Goal: Information Seeking & Learning: Learn about a topic

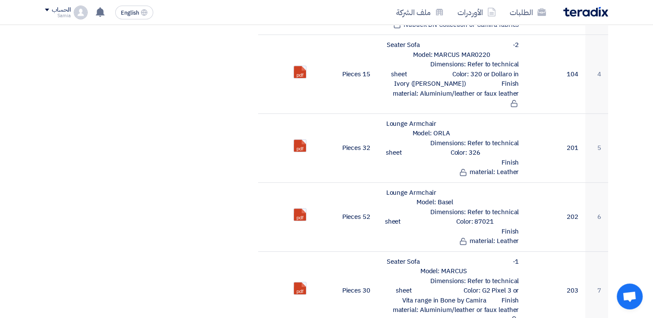
scroll to position [170, 0]
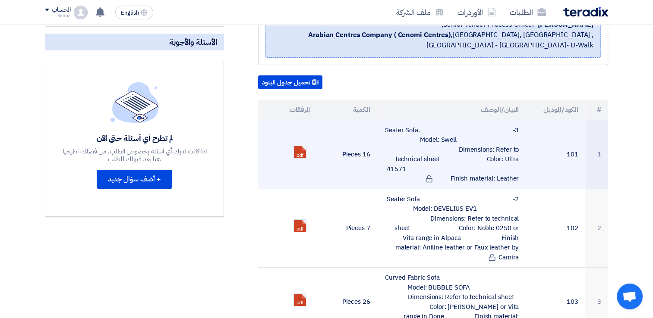
drag, startPoint x: 471, startPoint y: 163, endPoint x: 518, endPoint y: 177, distance: 48.2
click at [518, 177] on td "3-Seater Sofa. Model: Swell Dimensions: Refer to technical sheet Color: Ultra 4…" at bounding box center [451, 154] width 149 height 69
click at [298, 154] on link at bounding box center [328, 172] width 69 height 52
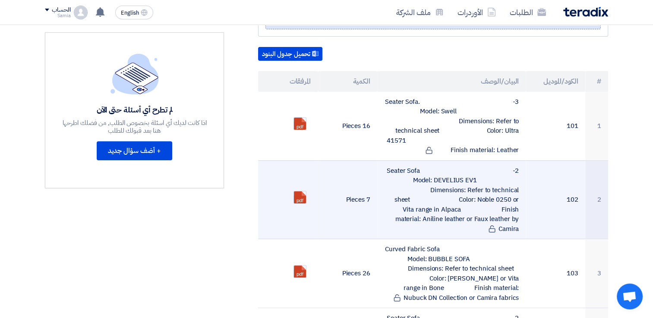
scroll to position [213, 0]
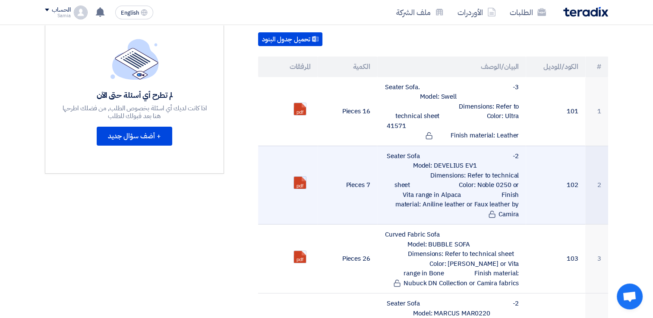
click at [298, 177] on link at bounding box center [328, 203] width 69 height 52
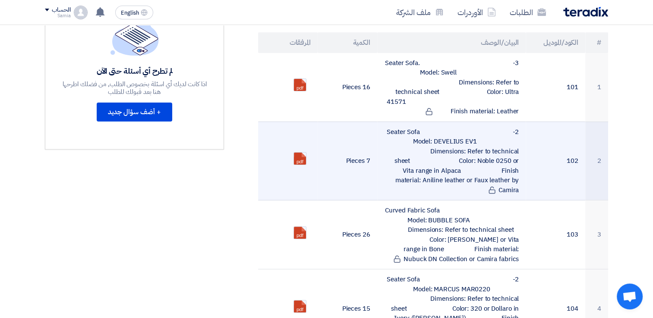
scroll to position [256, 0]
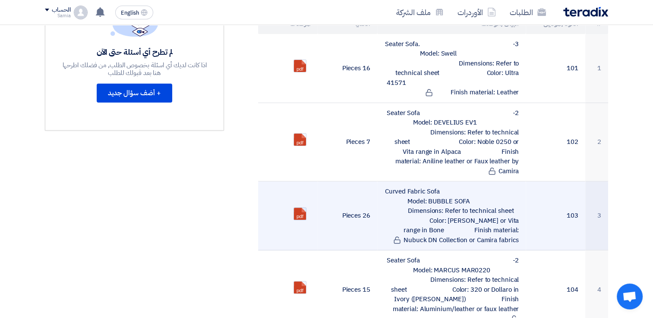
click at [298, 208] on link at bounding box center [328, 234] width 69 height 52
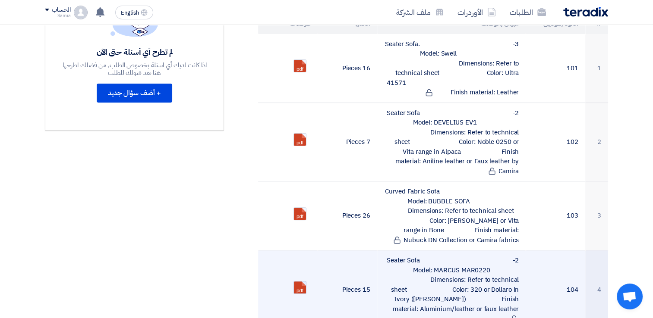
click at [302, 282] on link at bounding box center [328, 308] width 69 height 52
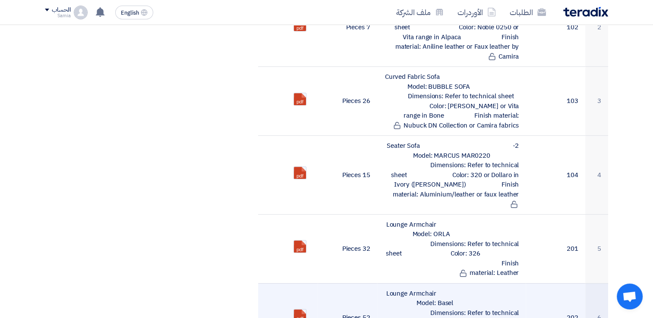
scroll to position [386, 0]
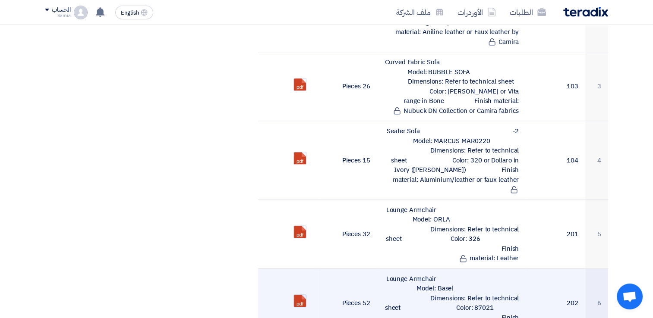
click at [300, 295] on link at bounding box center [328, 321] width 69 height 52
click at [301, 295] on link at bounding box center [328, 321] width 69 height 52
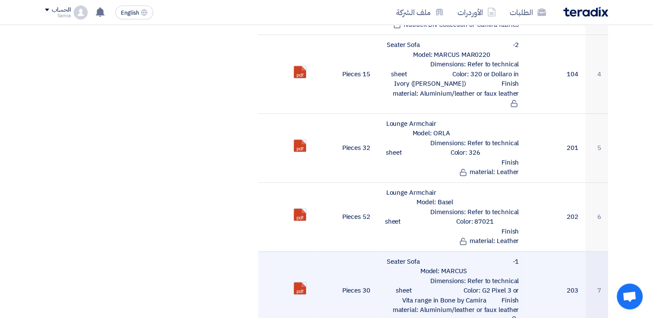
scroll to position [515, 0]
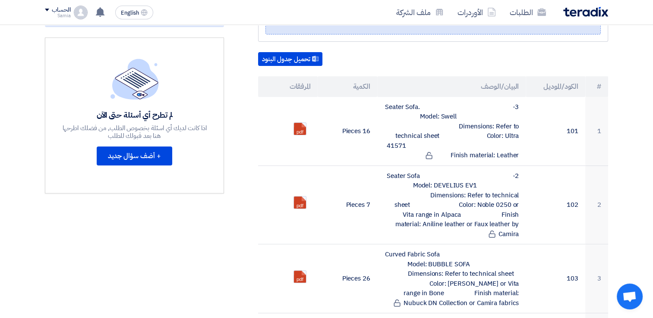
scroll to position [213, 0]
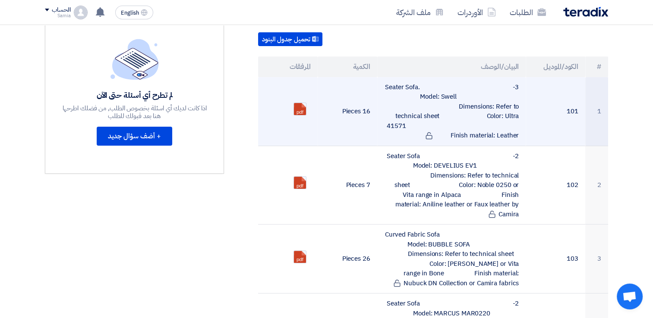
click at [509, 133] on td "3-Seater Sofa. Model: Swell Dimensions: Refer to technical sheet Color: Ultra 4…" at bounding box center [451, 111] width 149 height 69
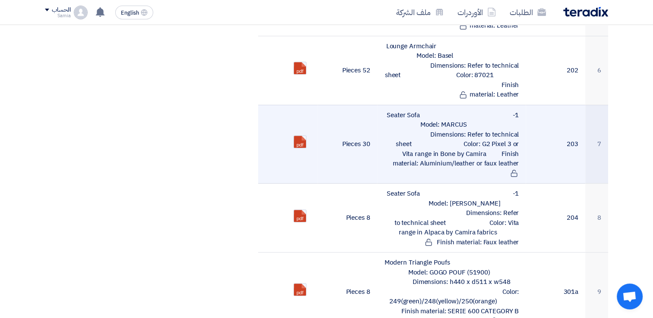
scroll to position [644, 0]
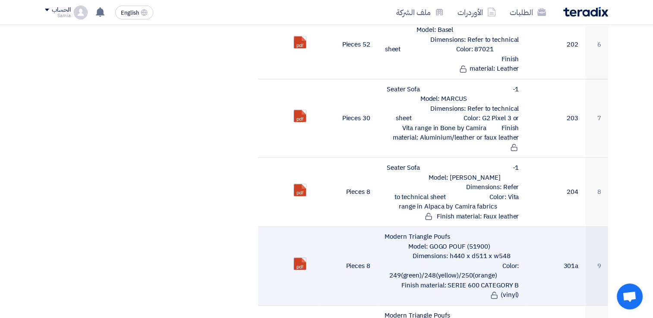
click at [297, 258] on link at bounding box center [328, 284] width 69 height 52
drag, startPoint x: 435, startPoint y: 206, endPoint x: 491, endPoint y: 207, distance: 56.5
click at [491, 227] on td "Modern Triangle Poufs Model: GOGO POUF (51900) Dimensions: h440 x d511 x w548 C…" at bounding box center [451, 266] width 149 height 79
copy td "h440 x d511 x w548"
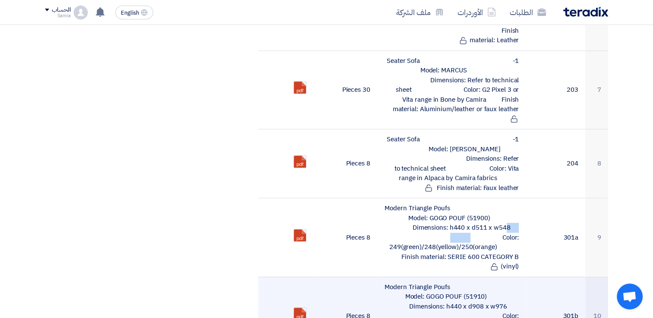
scroll to position [688, 0]
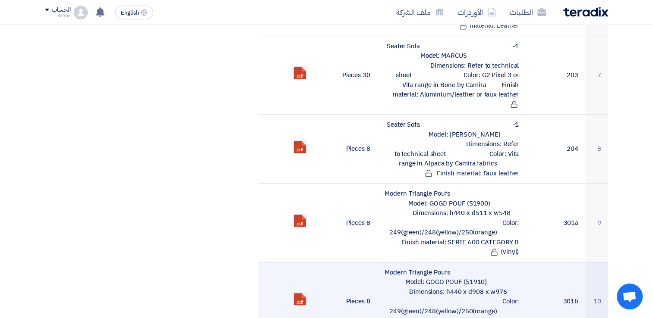
click at [494, 262] on td "Modern Triangle Poufs Model: GOGO POUF (51910) Dimensions: h440 x d908 x w976 C…" at bounding box center [451, 301] width 149 height 79
drag, startPoint x: 428, startPoint y: 239, endPoint x: 487, endPoint y: 240, distance: 59.5
click at [487, 262] on td "Modern Triangle Poufs Model: GOGO POUF (51910) Dimensions: h440 x d908 x w976 C…" at bounding box center [451, 301] width 149 height 79
copy td "h440 x d908 x w976"
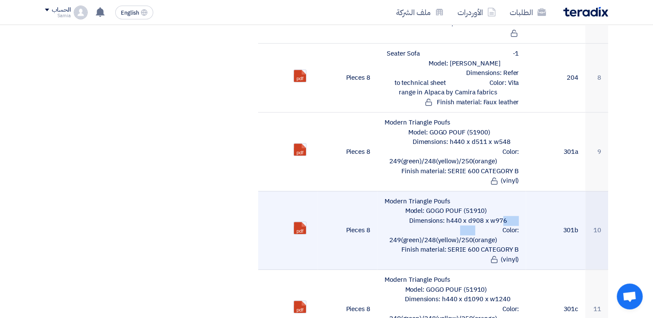
scroll to position [774, 0]
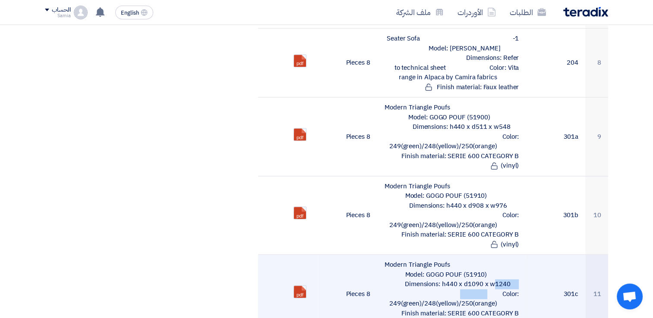
drag, startPoint x: 424, startPoint y: 232, endPoint x: 501, endPoint y: 234, distance: 76.4
click at [501, 255] on td "Modern Triangle Poufs Model: GOGO POUF (51910) Dimensions: h440 x d1090 x w1240…" at bounding box center [451, 294] width 149 height 79
copy td "h440 x d1090 x w1240"
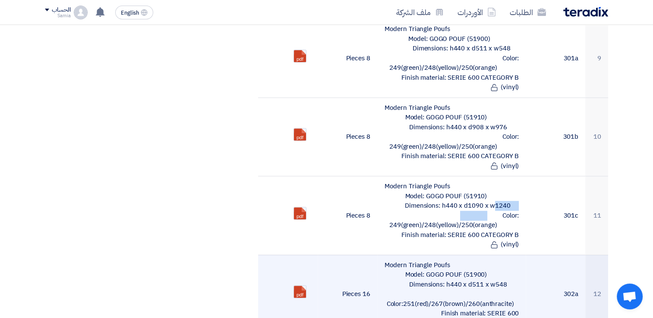
scroll to position [860, 0]
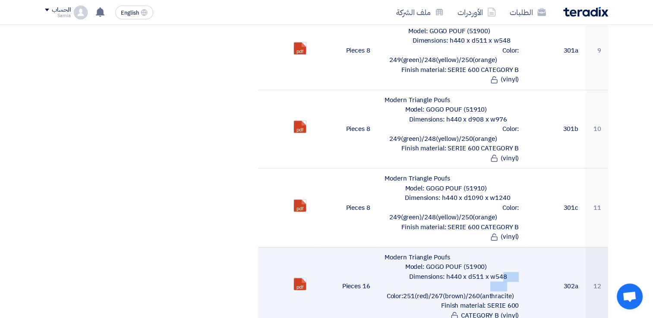
drag, startPoint x: 428, startPoint y: 223, endPoint x: 488, endPoint y: 227, distance: 60.5
click at [488, 247] on td "Modern Triangle Poufs Model: GOGO POUF (51900) Dimensions: h440 x d511 x w548 C…" at bounding box center [451, 286] width 149 height 79
copy td "h440 x d511 x w548"
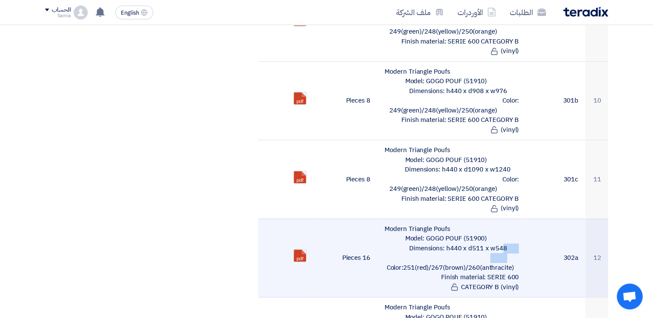
scroll to position [903, 0]
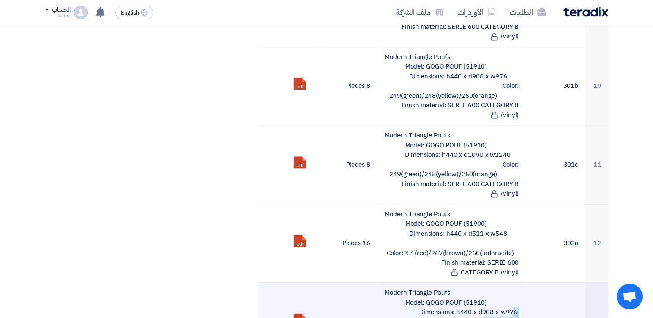
drag, startPoint x: 437, startPoint y: 248, endPoint x: 512, endPoint y: 254, distance: 74.4
click at [512, 283] on td "Modern Triangle Poufs Model: GOGO POUF (51910) Dimensions: h440 x d908 x w976 C…" at bounding box center [451, 322] width 149 height 79
copy td "h440 x d908 x w976"
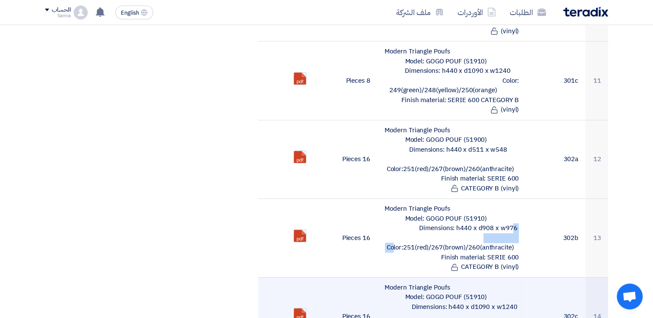
scroll to position [989, 0]
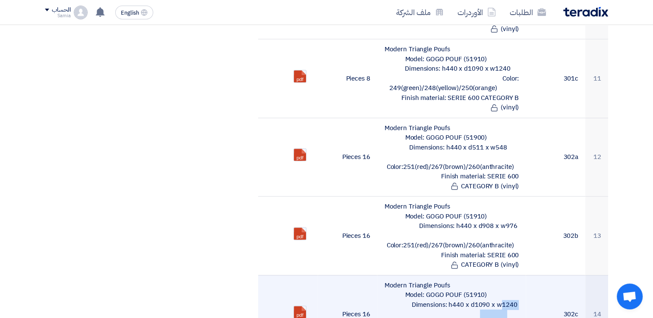
drag, startPoint x: 428, startPoint y: 241, endPoint x: 497, endPoint y: 245, distance: 69.1
click at [497, 275] on td "Modern Triangle Poufs Model: GOGO POUF (51910) Dimensions: h440 x d1090 x w1240…" at bounding box center [451, 314] width 149 height 79
copy td "h440 x d1090 x w1240"
